Goal: Ask a question

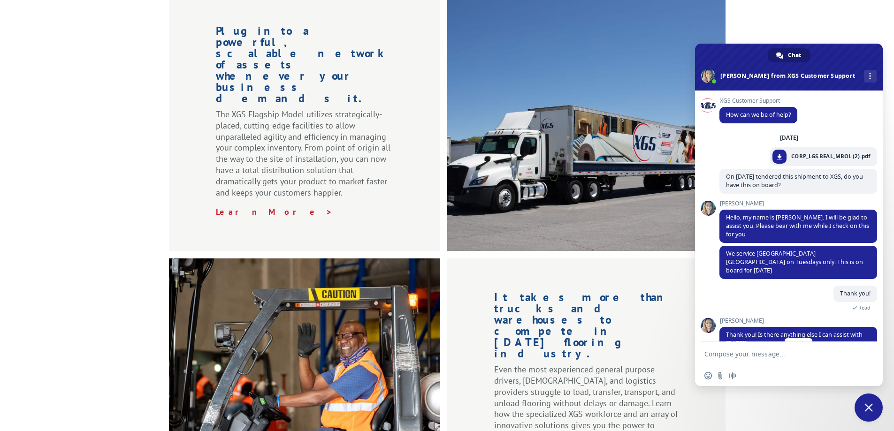
scroll to position [65, 0]
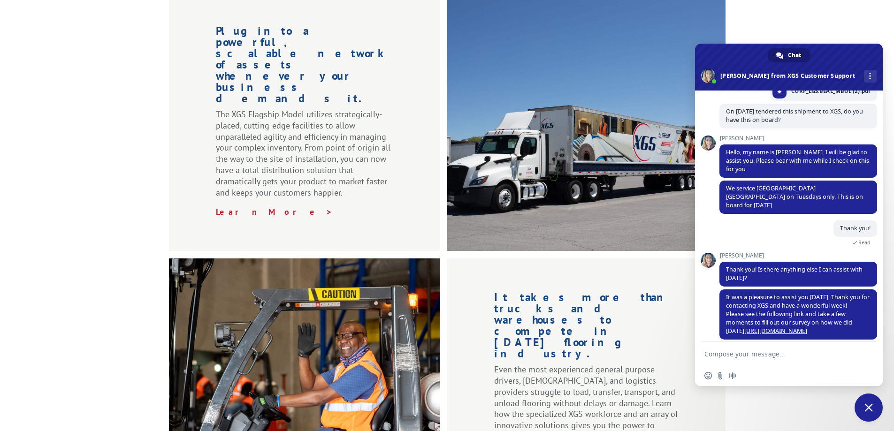
click at [782, 353] on textarea "Compose your message..." at bounding box center [779, 354] width 148 height 8
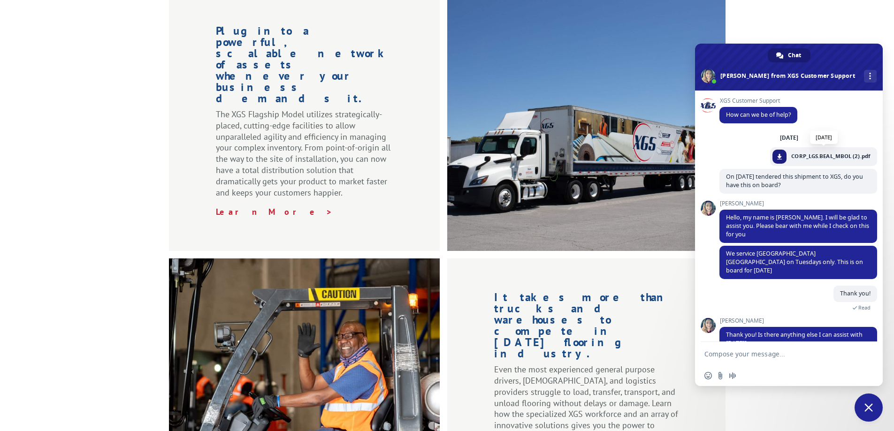
click at [777, 154] on span at bounding box center [780, 157] width 6 height 6
click at [774, 356] on textarea "Compose your message..." at bounding box center [779, 354] width 148 height 8
click at [762, 353] on textarea "For this shipment, they are asking for driver [PERSON_NAME]" at bounding box center [779, 357] width 148 height 17
click at [755, 358] on textarea "For this shipment, at pickup they are asking for driver [PERSON_NAME]" at bounding box center [779, 357] width 148 height 17
type textarea "For this shipment, at pickup they are asking for driver [PERSON_NAME]"
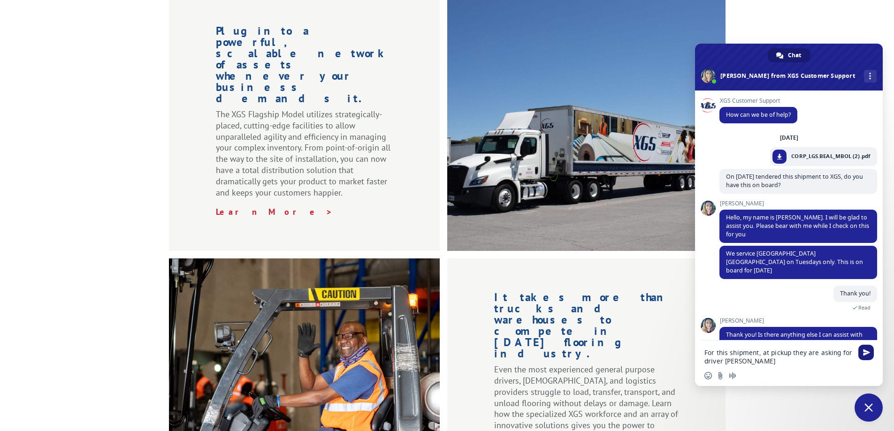
click at [869, 349] on span "Send" at bounding box center [866, 352] width 7 height 7
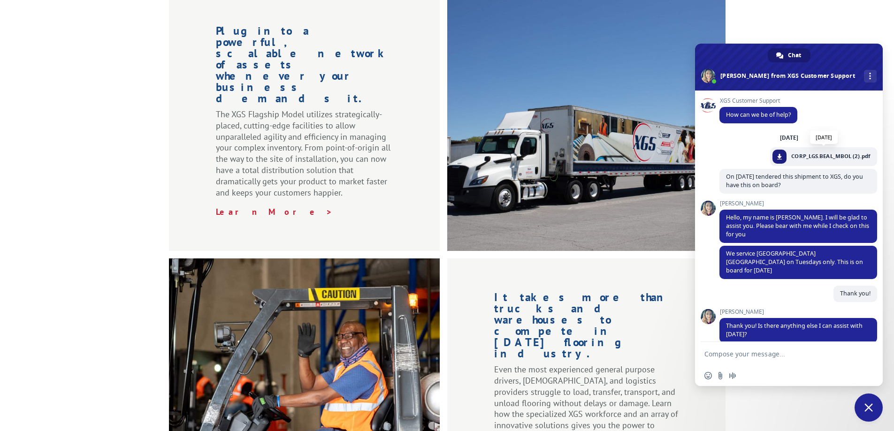
click at [777, 155] on span at bounding box center [780, 157] width 6 height 6
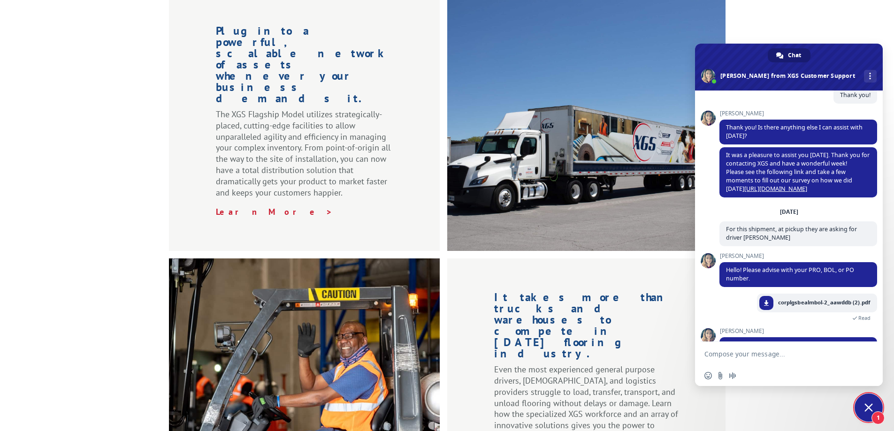
scroll to position [238, 0]
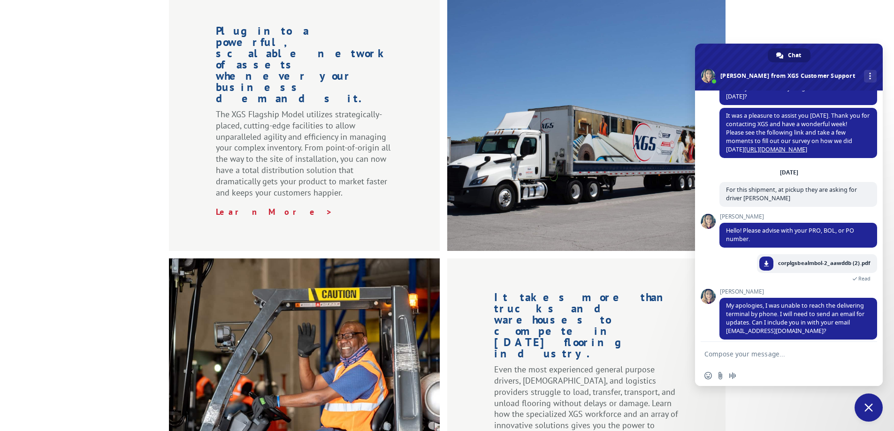
click at [785, 357] on textarea "Compose your message..." at bounding box center [779, 354] width 148 height 8
type textarea "no, please use [EMAIL_ADDRESS][DOMAIN_NAME]"
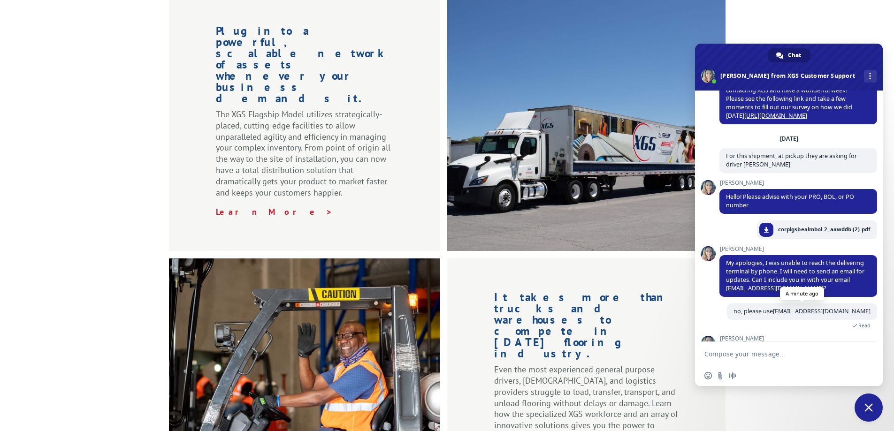
scroll to position [310, 0]
